Goal: Navigation & Orientation: Find specific page/section

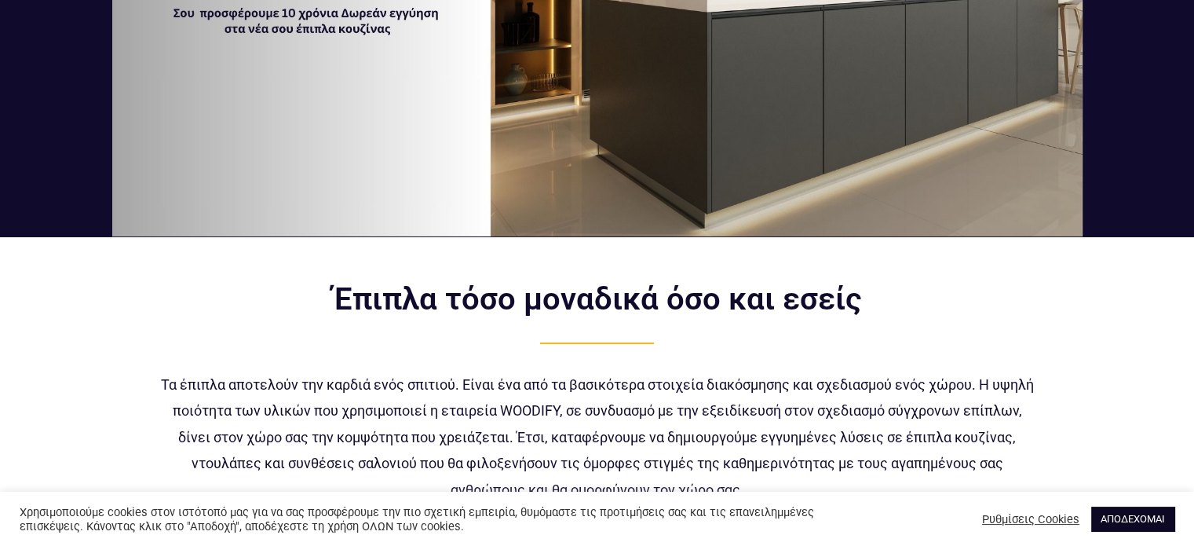
click at [1152, 514] on link "ΑΠΟΔΕΧΟΜΑΙ" at bounding box center [1132, 518] width 83 height 24
click at [1115, 520] on link "ΑΠΟΔΕΧΟΜΑΙ" at bounding box center [1132, 518] width 83 height 24
click at [1112, 518] on link "ΑΠΟΔΕΧΟΜΑΙ" at bounding box center [1132, 518] width 83 height 24
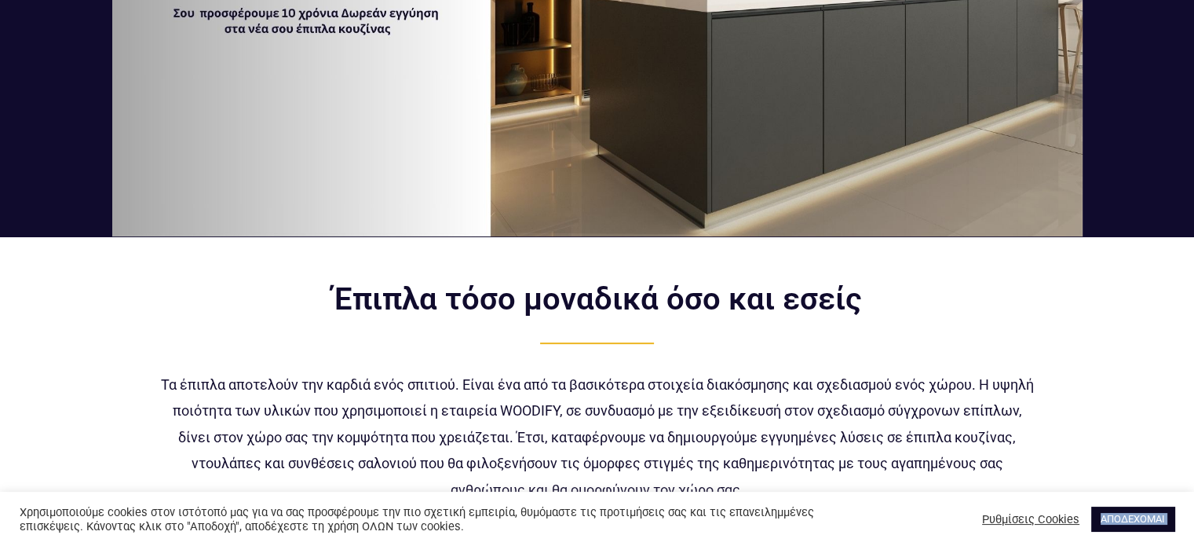
click at [1112, 518] on link "ΑΠΟΔΕΧΟΜΑΙ" at bounding box center [1132, 518] width 83 height 24
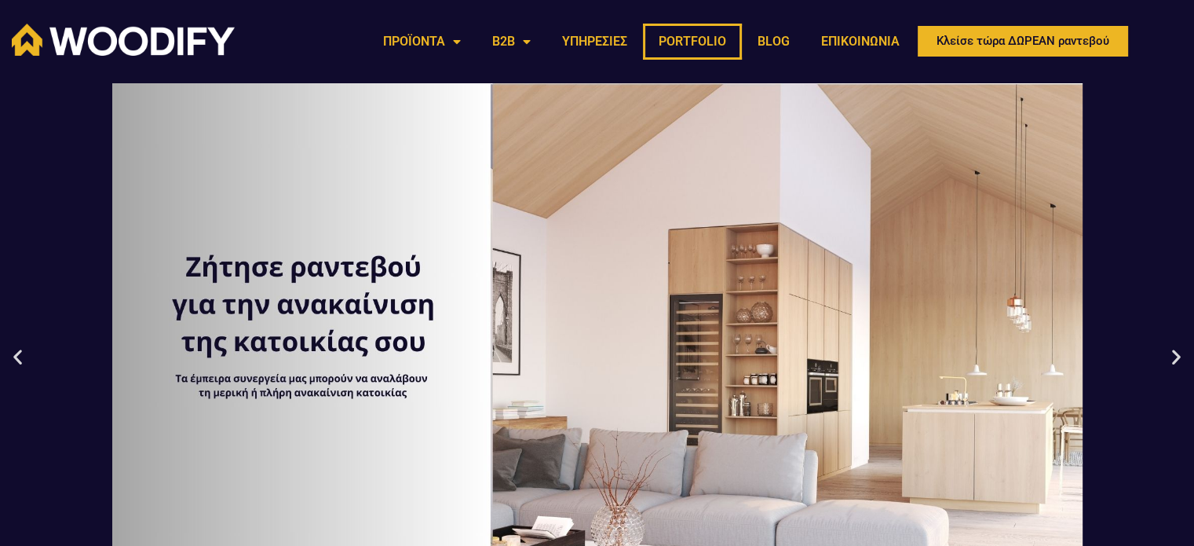
click at [665, 43] on link "PORTFOLIO" at bounding box center [692, 42] width 99 height 36
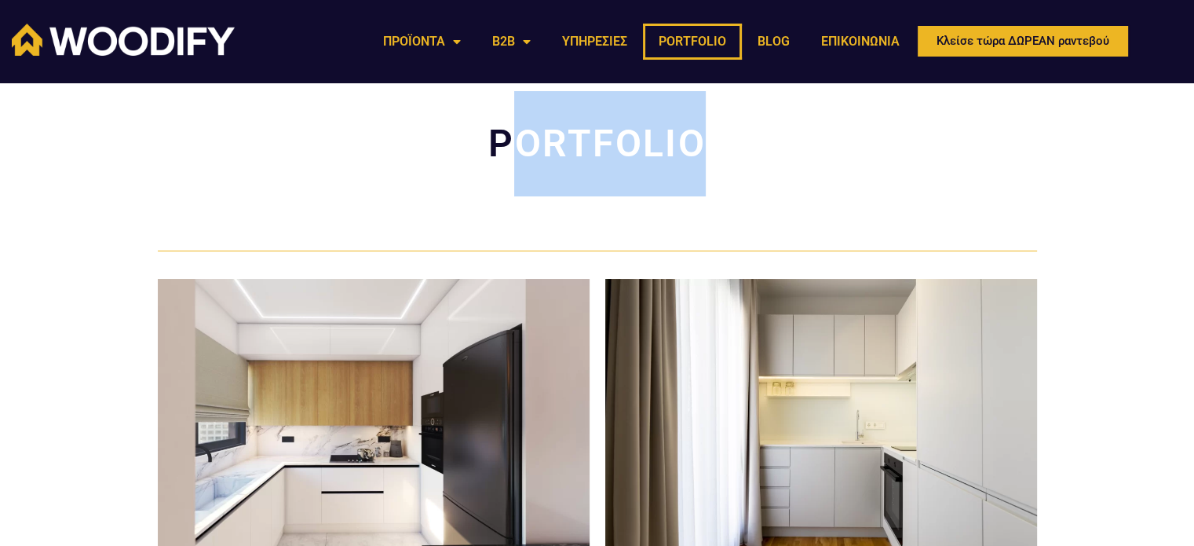
drag, startPoint x: 505, startPoint y: 141, endPoint x: 735, endPoint y: 147, distance: 230.1
click at [735, 147] on h2 "PORTFOLIO" at bounding box center [597, 143] width 879 height 105
click at [659, 137] on h2 "PORTFOLIO" at bounding box center [597, 143] width 879 height 105
click at [697, 136] on h2 "PORTFOLIO" at bounding box center [597, 143] width 879 height 105
drag, startPoint x: 703, startPoint y: 138, endPoint x: 419, endPoint y: 112, distance: 285.3
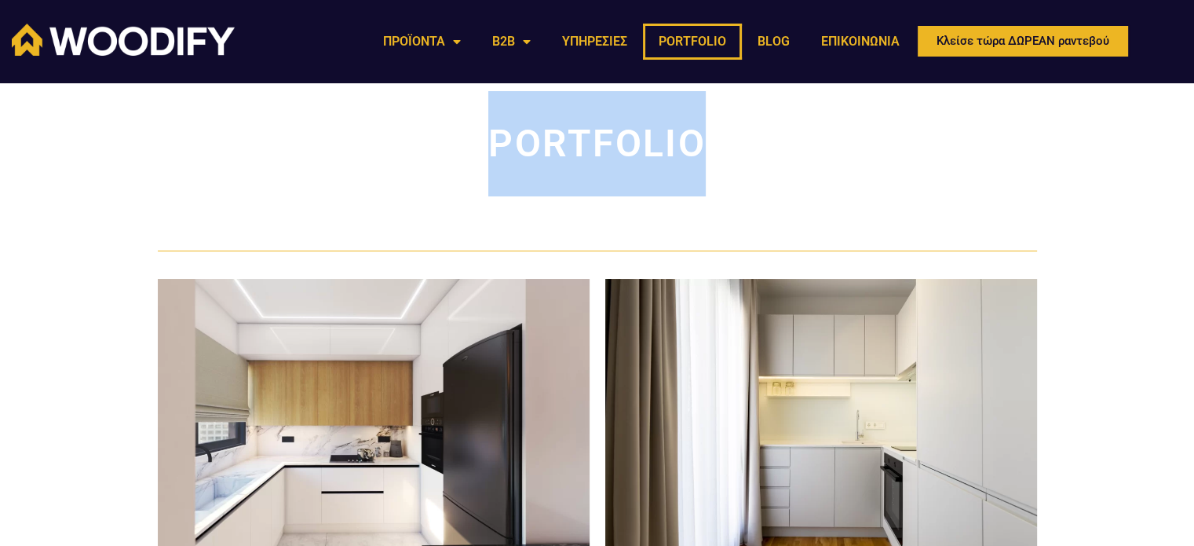
click at [419, 112] on h2 "PORTFOLIO" at bounding box center [597, 143] width 879 height 105
click at [422, 115] on h2 "PORTFOLIO" at bounding box center [597, 143] width 879 height 105
drag, startPoint x: 488, startPoint y: 128, endPoint x: 700, endPoint y: 137, distance: 212.2
click at [700, 137] on h2 "PORTFOLIO" at bounding box center [597, 143] width 879 height 105
click at [702, 139] on h2 "PORTFOLIO" at bounding box center [597, 143] width 879 height 105
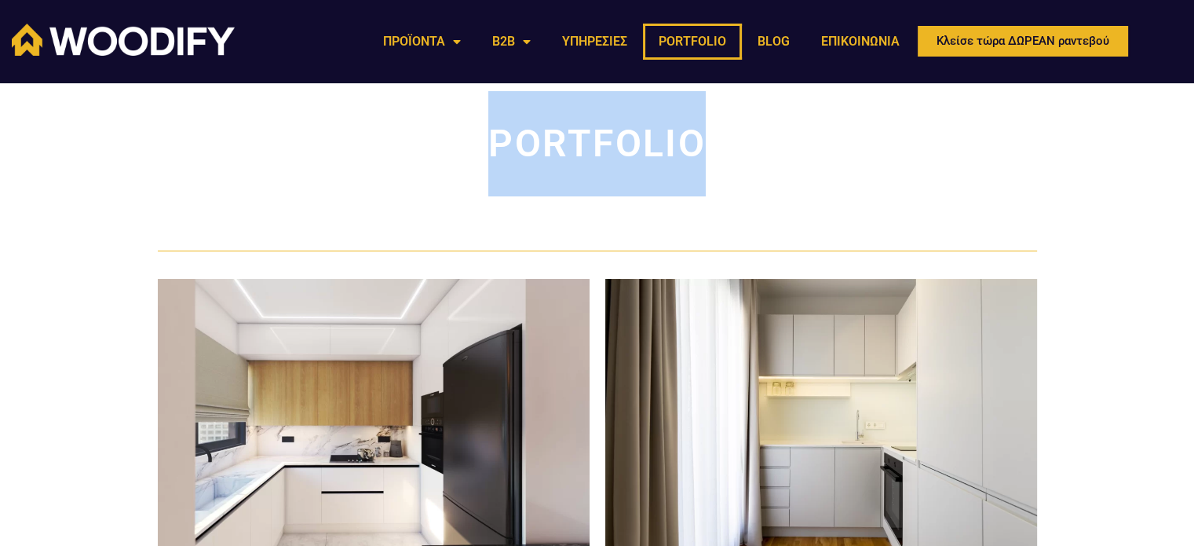
click at [698, 159] on h2 "PORTFOLIO" at bounding box center [597, 143] width 879 height 105
click at [713, 156] on h2 "PORTFOLIO" at bounding box center [597, 143] width 879 height 105
drag, startPoint x: 675, startPoint y: 151, endPoint x: 447, endPoint y: 141, distance: 228.7
click at [447, 141] on h2 "PORTFOLIO" at bounding box center [597, 143] width 879 height 105
click at [444, 137] on h2 "PORTFOLIO" at bounding box center [597, 143] width 879 height 105
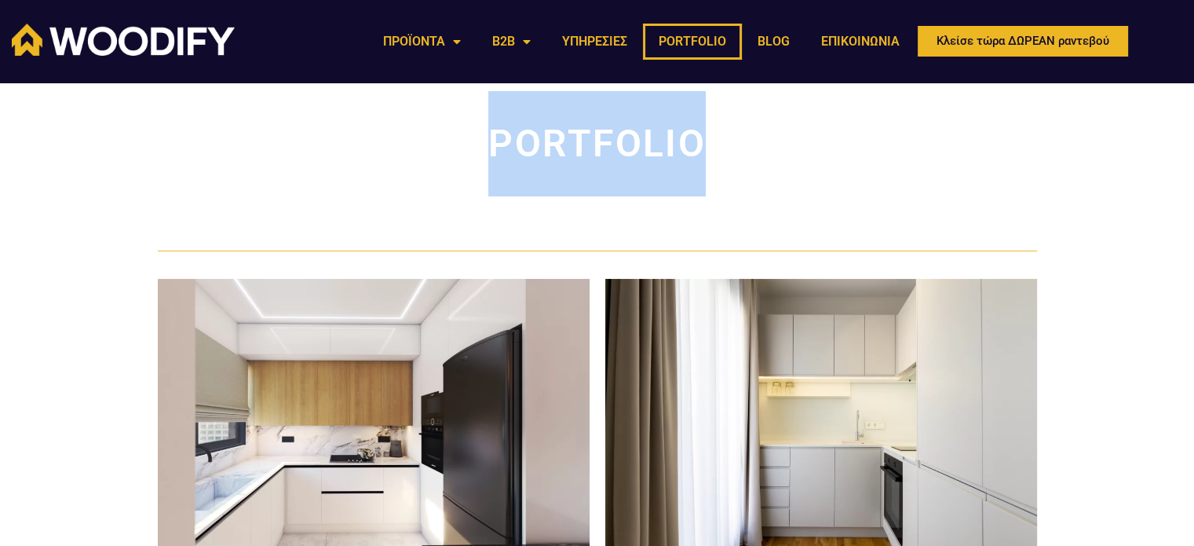
drag, startPoint x: 467, startPoint y: 126, endPoint x: 801, endPoint y: 134, distance: 334.5
click at [817, 142] on h2 "PORTFOLIO" at bounding box center [597, 143] width 879 height 105
click at [398, 131] on h2 "PORTFOLIO" at bounding box center [597, 143] width 879 height 105
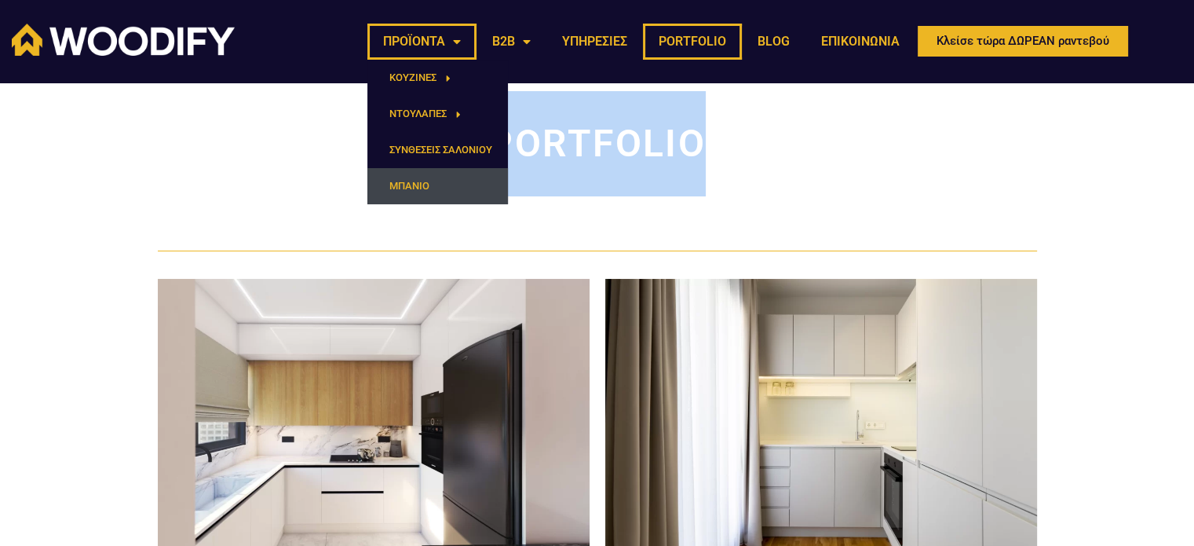
drag, startPoint x: 433, startPoint y: 179, endPoint x: 407, endPoint y: 177, distance: 26.0
click at [433, 179] on link "ΜΠΑΝΙΟ" at bounding box center [437, 186] width 141 height 36
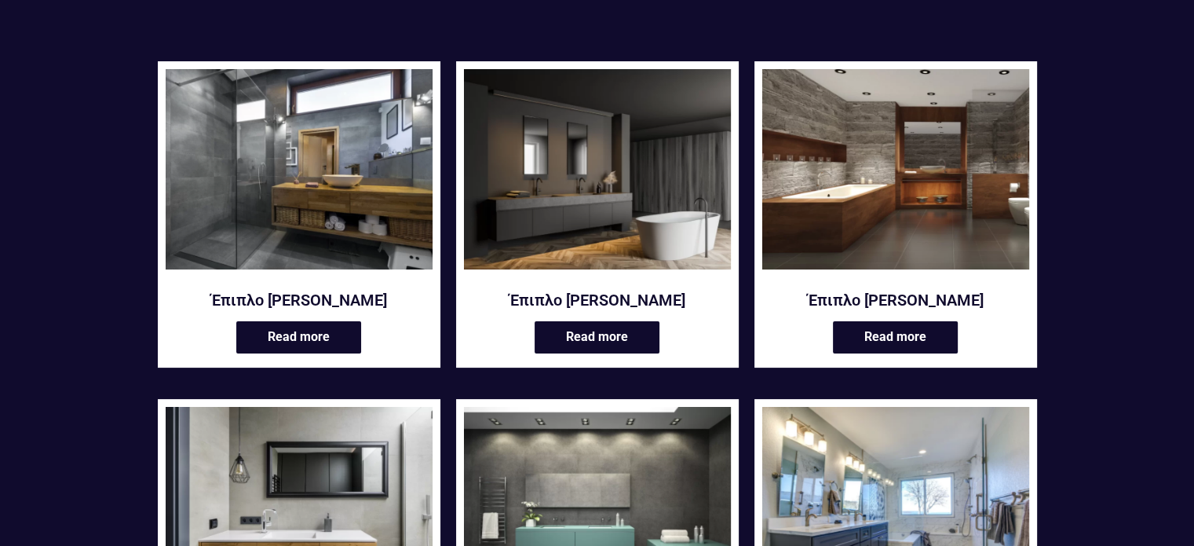
scroll to position [157, 0]
